Goal: Task Accomplishment & Management: Use online tool/utility

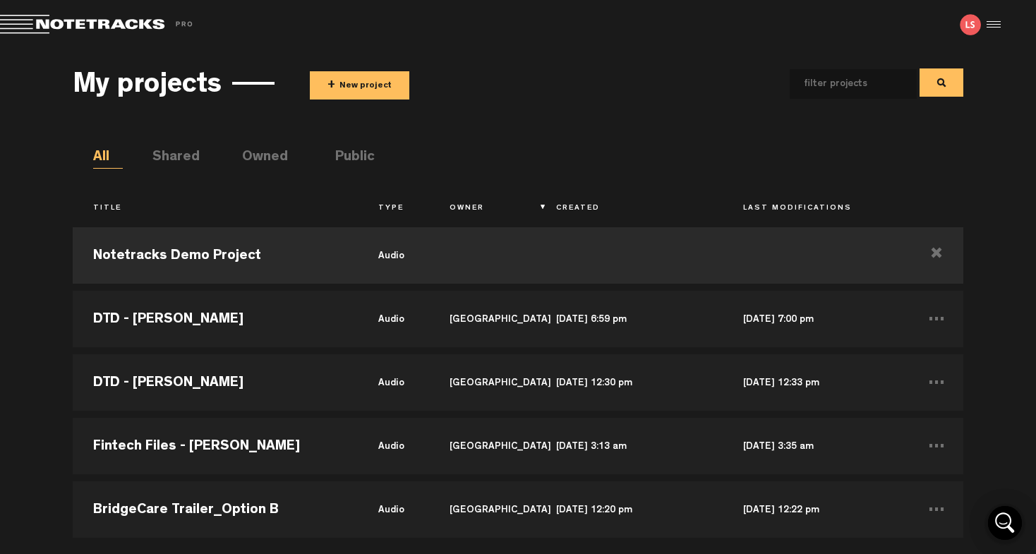
click at [388, 86] on button "+ New project" at bounding box center [359, 85] width 99 height 28
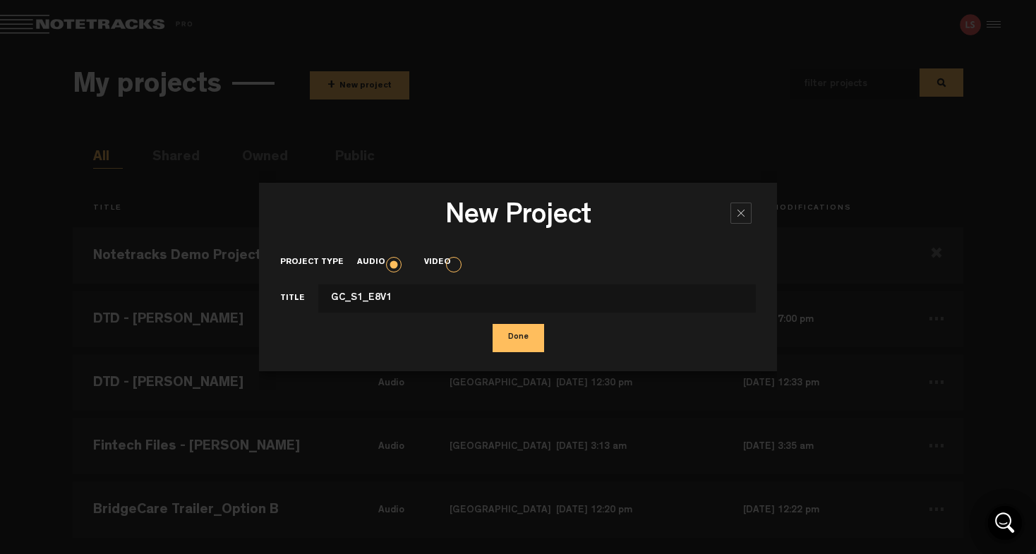
click at [363, 301] on input "GC_S1_E8V1" at bounding box center [536, 298] width 437 height 28
click at [346, 300] on input "GC_S1-E8V1" at bounding box center [536, 298] width 437 height 28
click at [375, 297] on input "GC-S1-E8V1" at bounding box center [536, 298] width 437 height 28
type input "GC-S1-E8-V1"
click at [513, 333] on button "Done" at bounding box center [518, 338] width 52 height 28
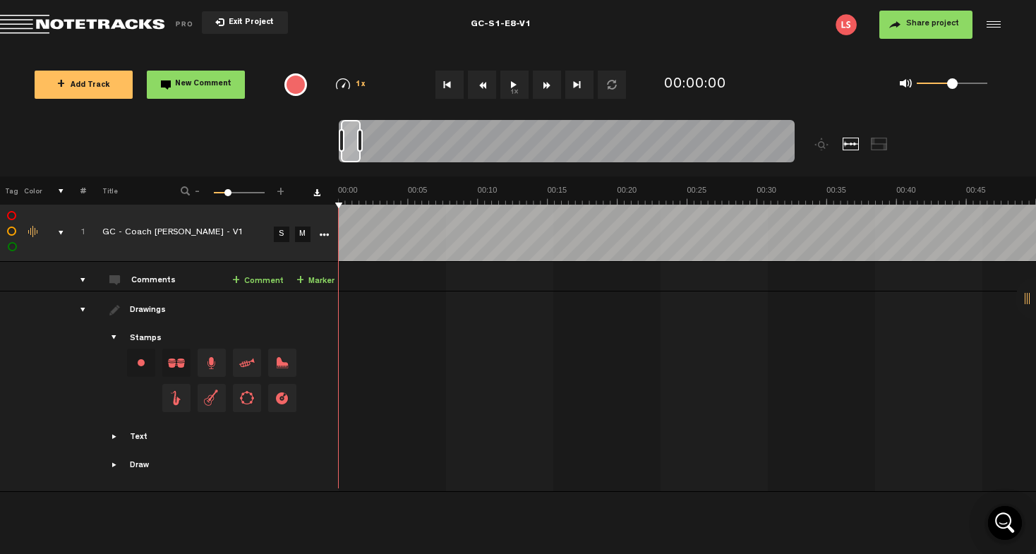
click at [891, 16] on button "Share project" at bounding box center [925, 25] width 93 height 28
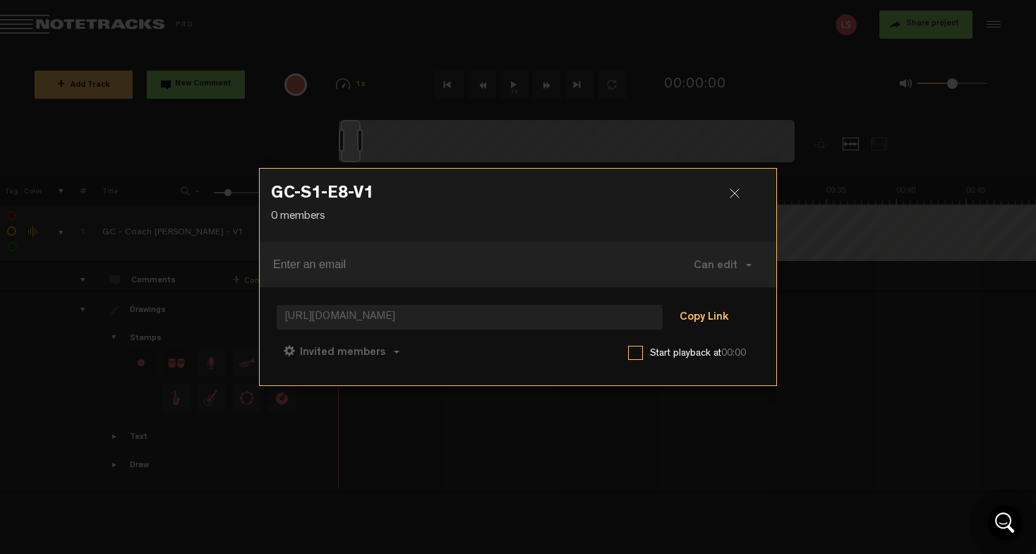
click at [704, 315] on button "Copy Link" at bounding box center [703, 318] width 77 height 28
